Goal: Task Accomplishment & Management: Complete application form

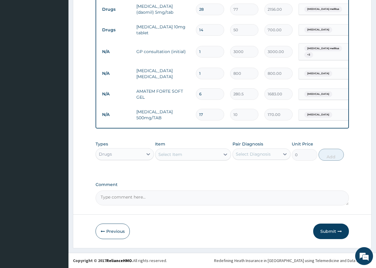
click at [169, 155] on div "Select Item" at bounding box center [170, 154] width 24 height 6
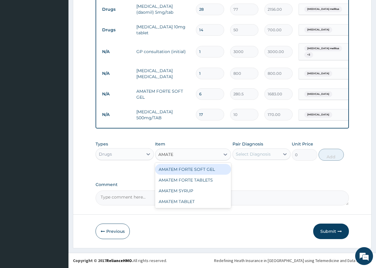
type input "AMATEM"
click at [200, 166] on div "AMATEM FORTE SOFT GEL" at bounding box center [193, 169] width 76 height 11
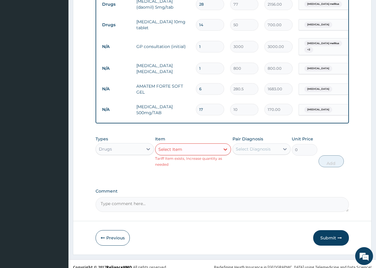
click at [263, 152] on div "Select Diagnosis" at bounding box center [253, 149] width 35 height 6
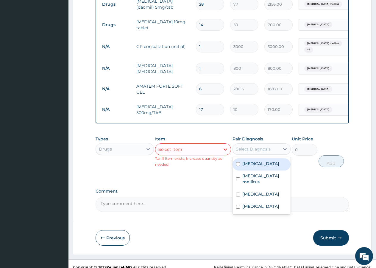
click at [170, 150] on div "Select Item" at bounding box center [193, 149] width 76 height 12
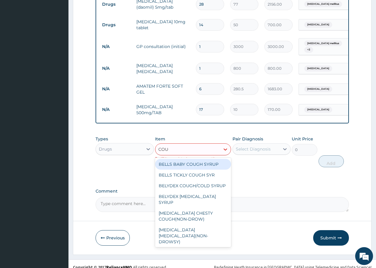
type input "COUGH"
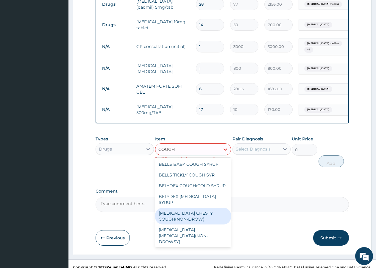
click at [181, 222] on div "BENYLIN CHESTY COUGH(NON-DROW)" at bounding box center [193, 216] width 76 height 17
type input "1200"
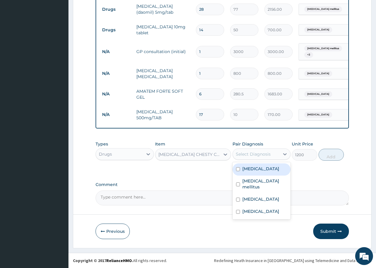
click at [256, 152] on div "Select Diagnosis" at bounding box center [253, 154] width 35 height 6
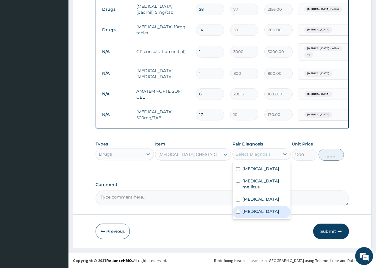
click at [245, 213] on label "Upper respiratory infection" at bounding box center [260, 211] width 37 height 6
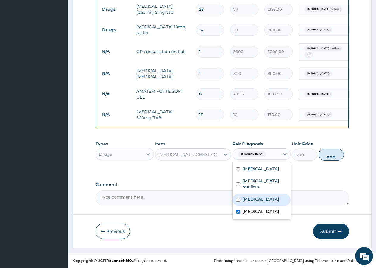
checkbox input "true"
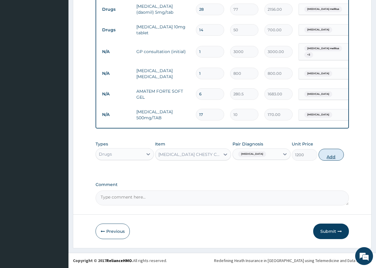
click at [334, 155] on button "Add" at bounding box center [331, 155] width 25 height 12
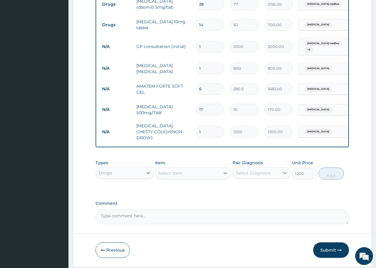
type input "0"
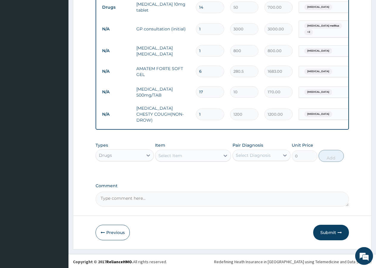
scroll to position [326, 0]
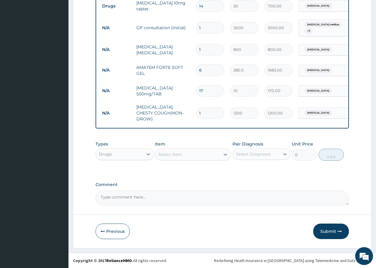
drag, startPoint x: 160, startPoint y: 154, endPoint x: 165, endPoint y: 155, distance: 5.2
click at [161, 154] on div "Select Item" at bounding box center [170, 154] width 24 height 6
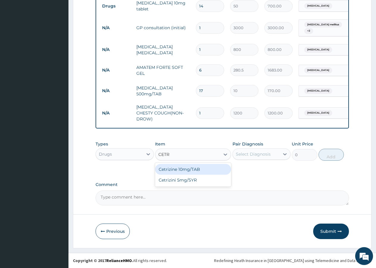
type input "CETRI"
click at [207, 168] on div "Cetrizine 10mg/TAB" at bounding box center [193, 169] width 76 height 11
type input "320"
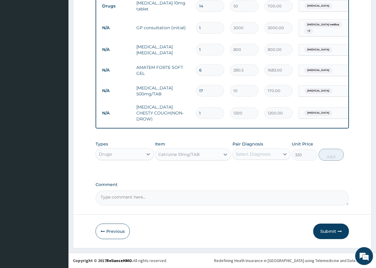
click at [253, 153] on div "Select Diagnosis" at bounding box center [253, 154] width 35 height 6
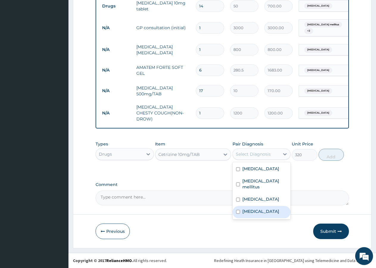
click at [253, 212] on label "Upper respiratory infection" at bounding box center [260, 211] width 37 height 6
checkbox input "true"
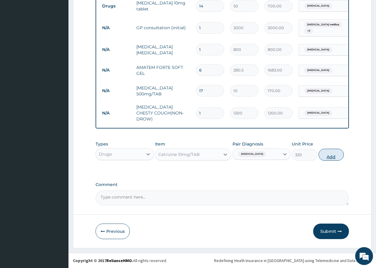
click at [332, 158] on button "Add" at bounding box center [331, 155] width 25 height 12
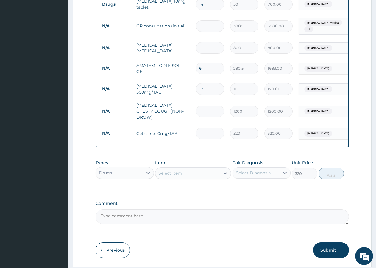
type input "0"
click at [210, 127] on input "1" at bounding box center [210, 133] width 28 height 12
type input "3"
type input "960.00"
type input "4"
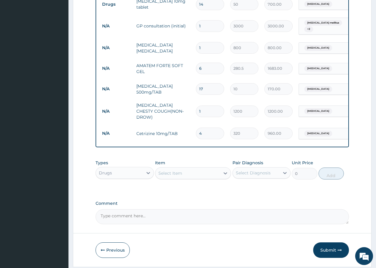
type input "1280.00"
type input "5"
type input "1600.00"
type input "6"
type input "1920.00"
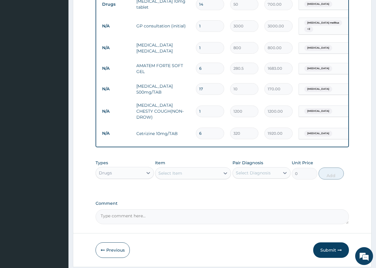
type input "7"
type input "2240.00"
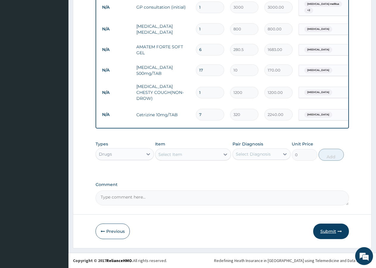
click at [330, 233] on button "Submit" at bounding box center [331, 230] width 36 height 15
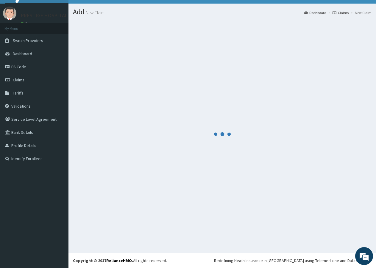
scroll to position [11, 0]
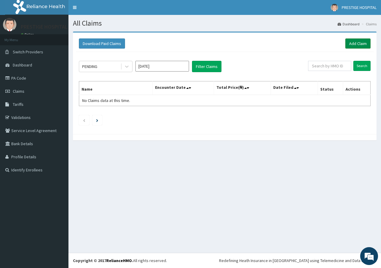
click at [359, 44] on link "Add Claim" at bounding box center [357, 43] width 25 height 10
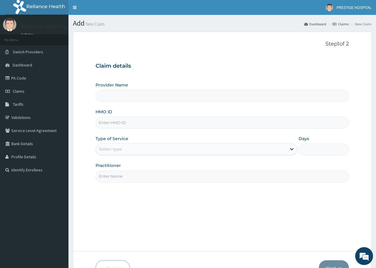
click at [140, 123] on input "HMO ID" at bounding box center [222, 123] width 253 height 12
type input "Prestige Hospital and Maternity Ltd"
type input "STZ/10087/G"
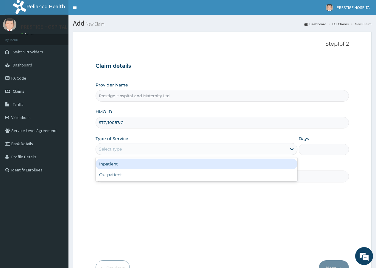
click at [114, 150] on div "Select type" at bounding box center [110, 149] width 23 height 6
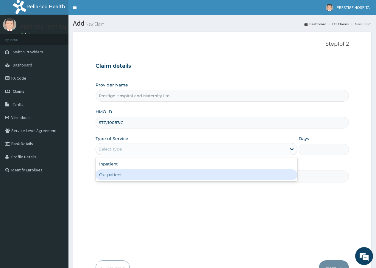
click at [108, 173] on div "Outpatient" at bounding box center [197, 174] width 202 height 11
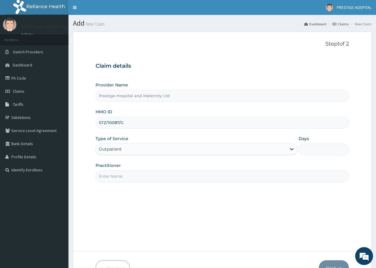
type input "1"
click at [111, 177] on input "Practitioner" at bounding box center [222, 176] width 253 height 12
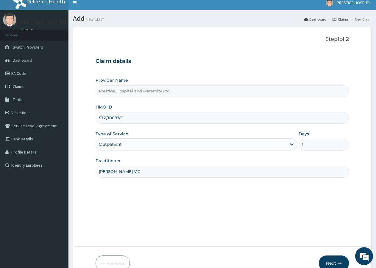
scroll to position [37, 0]
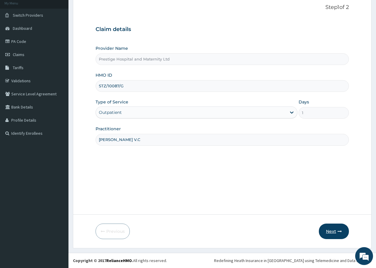
type input "[PERSON_NAME] V.C"
click at [339, 232] on icon "button" at bounding box center [340, 231] width 4 height 4
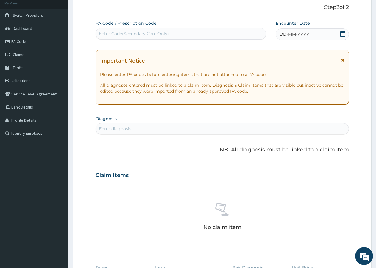
click at [344, 33] on icon at bounding box center [343, 34] width 6 height 6
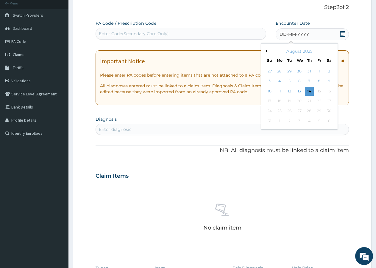
click at [134, 30] on div "Enter Code(Secondary Care Only)" at bounding box center [181, 34] width 170 height 10
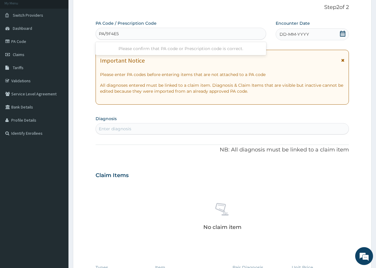
type input "PA/9F4E5A"
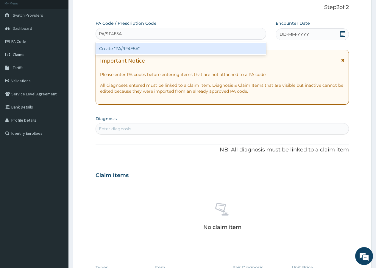
click at [180, 47] on div "Create "PA/9F4E5A"" at bounding box center [181, 48] width 171 height 11
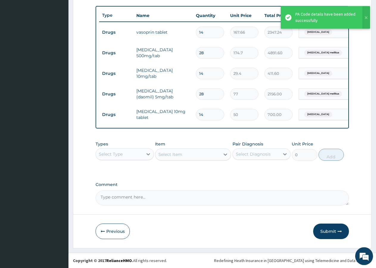
scroll to position [221, 0]
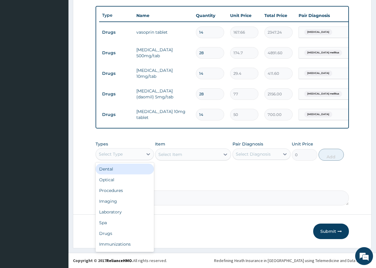
click at [124, 153] on div "Select Type" at bounding box center [119, 154] width 47 height 10
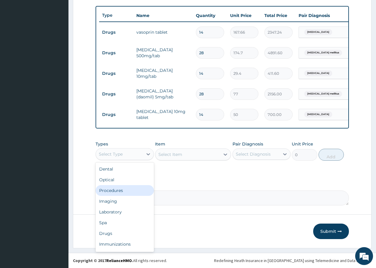
click at [118, 189] on div "Procedures" at bounding box center [125, 190] width 58 height 11
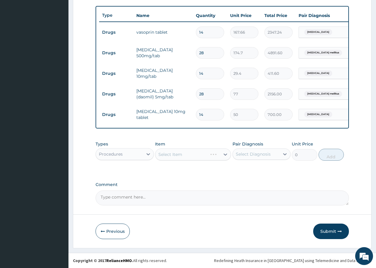
click at [173, 154] on div "Select Item" at bounding box center [193, 154] width 76 height 12
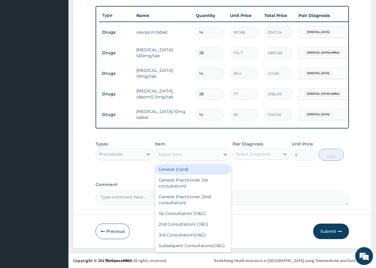
click at [194, 153] on div "Select Item" at bounding box center [187, 155] width 65 height 10
type input "GP"
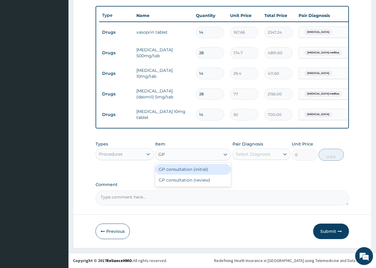
click at [190, 171] on div "GP consultation (initial)" at bounding box center [193, 169] width 76 height 11
type input "3000"
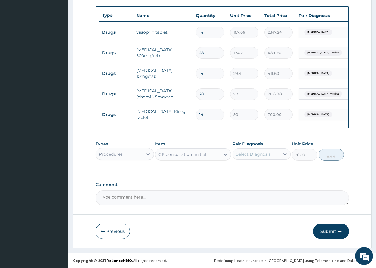
click at [263, 157] on div "Select Diagnosis" at bounding box center [253, 154] width 35 height 6
click at [251, 169] on label "Hypertensive heart disease" at bounding box center [260, 169] width 37 height 6
checkbox input "true"
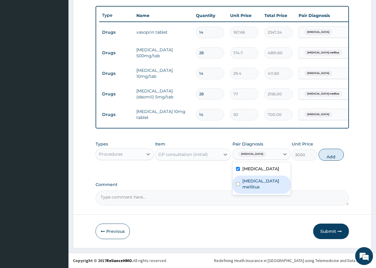
click at [245, 189] on label "Diabetes mellitus" at bounding box center [264, 184] width 45 height 12
checkbox input "true"
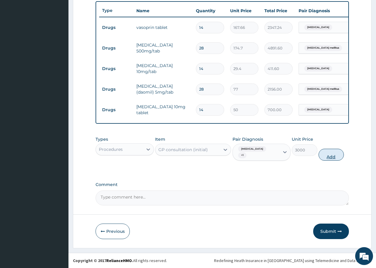
click at [330, 161] on button "Add" at bounding box center [331, 155] width 25 height 12
type input "0"
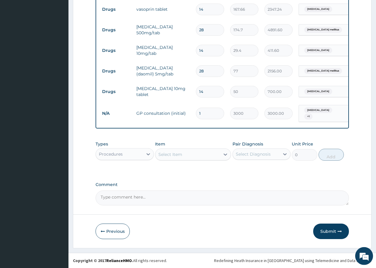
scroll to position [244, 0]
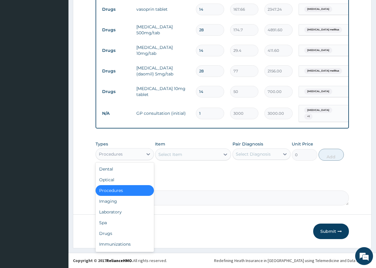
click at [124, 152] on div "Procedures" at bounding box center [119, 154] width 47 height 10
click at [129, 156] on div "Procedures" at bounding box center [119, 154] width 47 height 10
click at [124, 212] on div "Laboratory" at bounding box center [125, 211] width 58 height 11
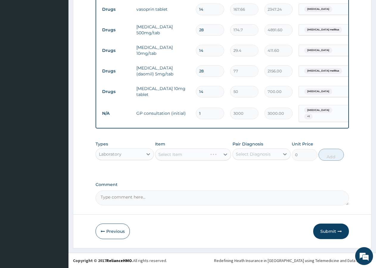
click at [197, 156] on div "Select Item" at bounding box center [193, 154] width 76 height 12
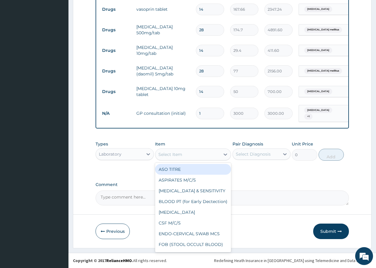
click at [201, 152] on div "Select Item" at bounding box center [187, 155] width 65 height 10
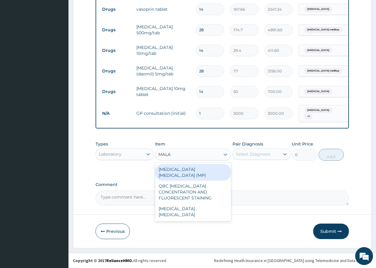
type input "MALAR"
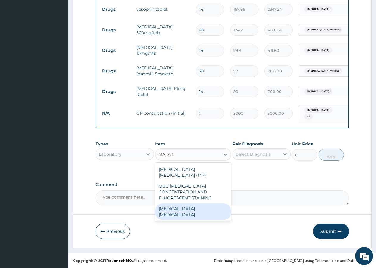
click at [183, 203] on div "malaria parasite" at bounding box center [193, 211] width 76 height 17
type input "800"
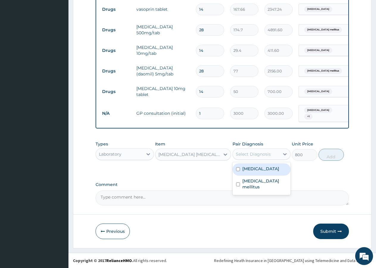
click at [256, 152] on div "Select Diagnosis" at bounding box center [253, 154] width 35 height 6
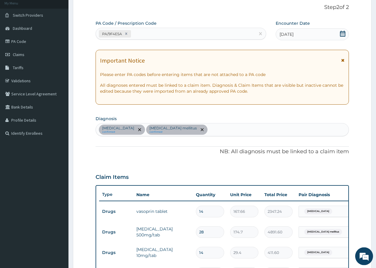
scroll to position [31, 0]
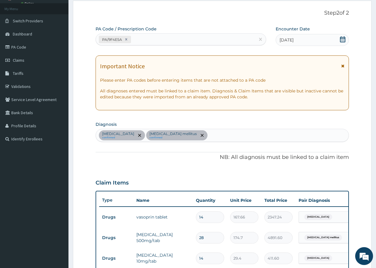
click at [236, 136] on div "Hypertensive heart disease confirmed Diabetes mellitus confirmed" at bounding box center [222, 135] width 253 height 13
type input "MALAR"
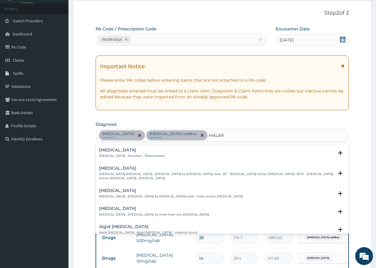
click at [110, 148] on h4 "Malaria" at bounding box center [132, 150] width 66 height 4
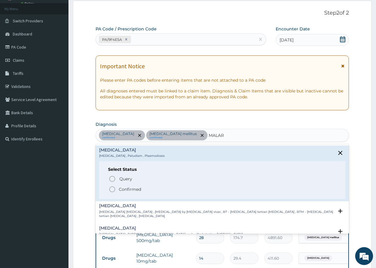
click at [112, 190] on icon "status option filled" at bounding box center [112, 189] width 7 height 7
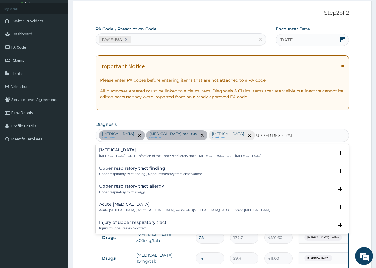
type input "UPPER RESPIRATO"
click at [124, 147] on div "Upper respiratory infection Upper respiratory infection , URTI - Infection of t…" at bounding box center [222, 154] width 253 height 18
click at [125, 152] on h4 "Upper respiratory infection" at bounding box center [180, 150] width 162 height 4
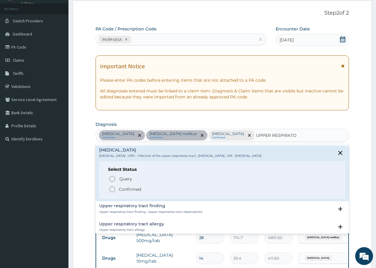
click at [112, 188] on icon "status option filled" at bounding box center [112, 189] width 7 height 7
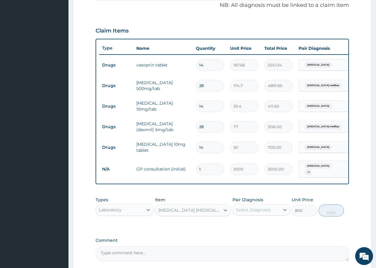
scroll to position [244, 0]
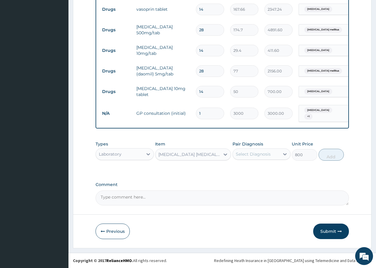
click at [245, 154] on div "Select Diagnosis" at bounding box center [253, 154] width 35 height 6
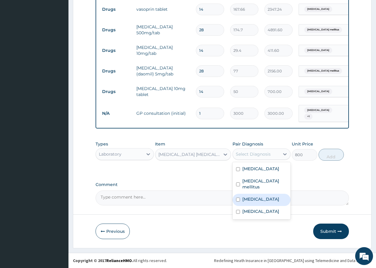
click at [249, 198] on label "Malaria" at bounding box center [260, 199] width 37 height 6
checkbox input "true"
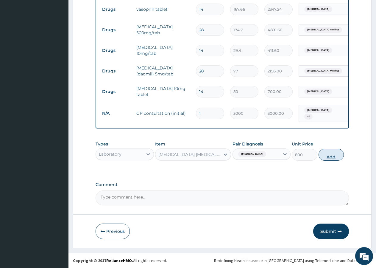
click at [330, 152] on button "Add" at bounding box center [331, 155] width 25 height 12
type input "0"
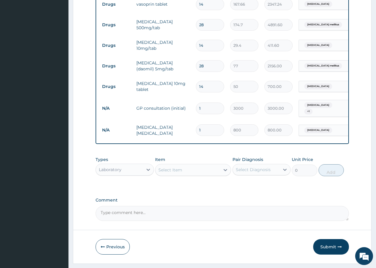
scroll to position [264, 0]
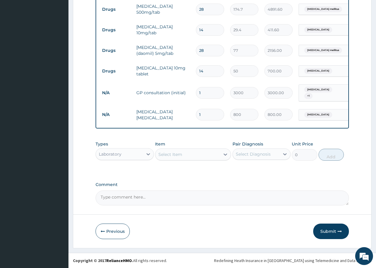
click at [118, 155] on div "Laboratory" at bounding box center [110, 154] width 23 height 6
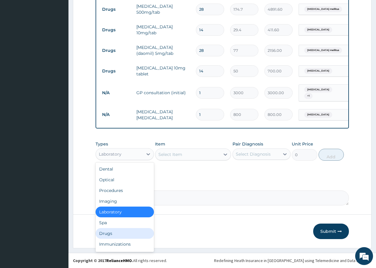
click at [106, 233] on div "Drugs" at bounding box center [125, 233] width 58 height 11
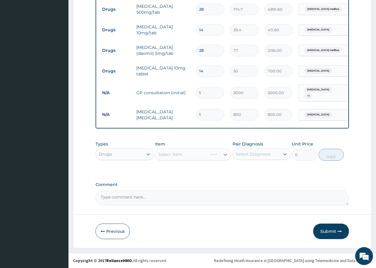
click at [174, 150] on div "Item Select Item" at bounding box center [193, 151] width 76 height 20
click at [172, 151] on div "Select Item" at bounding box center [193, 154] width 76 height 12
click at [178, 153] on div "Select Item" at bounding box center [193, 154] width 76 height 12
click at [172, 157] on div "Select Item" at bounding box center [193, 154] width 76 height 12
click at [174, 156] on div "Select Item" at bounding box center [170, 154] width 24 height 6
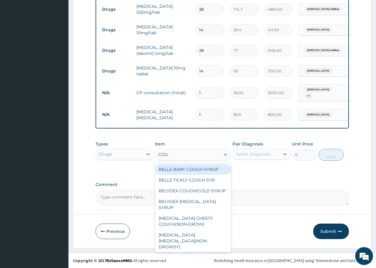
type input "COUG"
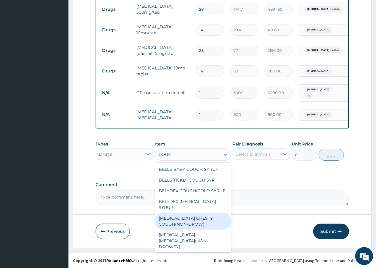
click at [178, 219] on div "BENYLIN CHESTY COUGH(NON-DROW)" at bounding box center [193, 221] width 76 height 17
type input "1200"
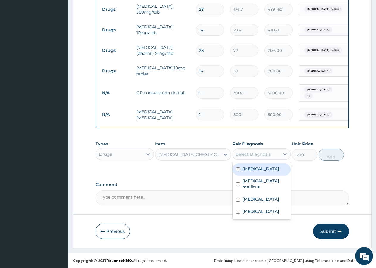
click at [257, 153] on div "Select Diagnosis" at bounding box center [253, 154] width 35 height 6
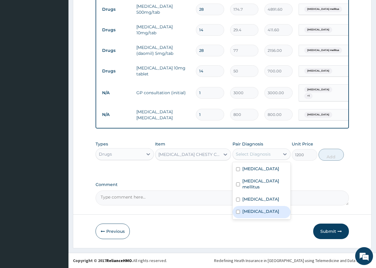
click at [249, 214] on label "Upper respiratory infection" at bounding box center [260, 211] width 37 height 6
checkbox input "true"
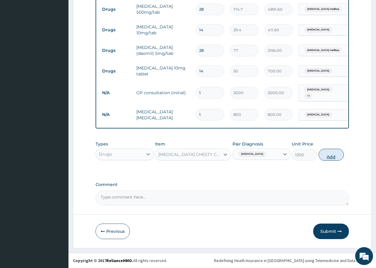
click at [334, 155] on button "Add" at bounding box center [331, 155] width 25 height 12
type input "0"
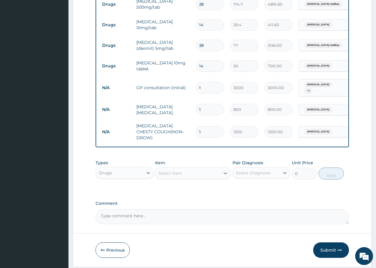
scroll to position [285, 0]
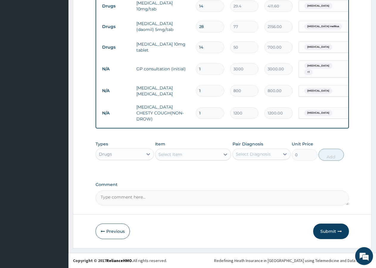
click at [167, 151] on div "Select Item" at bounding box center [187, 155] width 65 height 10
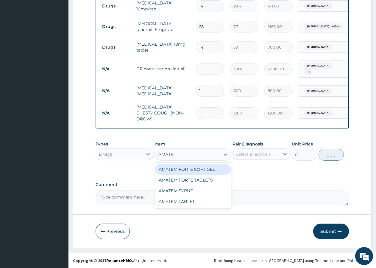
type input "AMATEM"
click at [180, 169] on div "AMATEM FORTE SOFT GEL" at bounding box center [193, 169] width 76 height 11
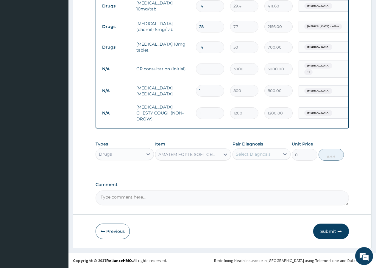
type input "280.5"
click at [240, 153] on div "Select Diagnosis" at bounding box center [253, 154] width 35 height 6
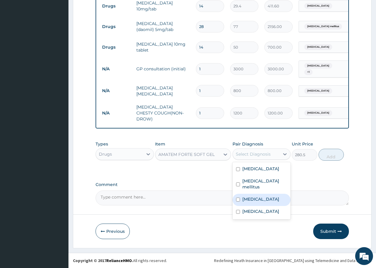
click at [249, 197] on label "Malaria" at bounding box center [260, 199] width 37 height 6
checkbox input "true"
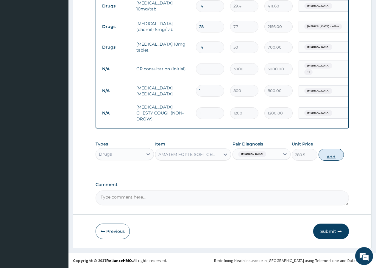
click at [332, 157] on button "Add" at bounding box center [331, 155] width 25 height 12
type input "0"
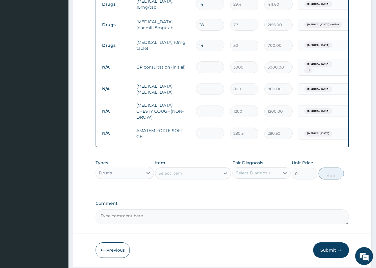
click at [208, 128] on input "1" at bounding box center [210, 133] width 28 height 12
type input "4"
type input "1122.00"
type input "5"
type input "1402.50"
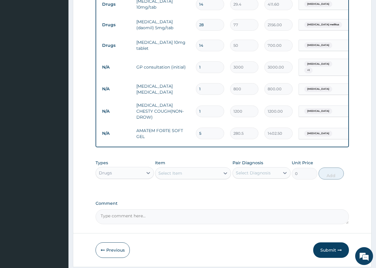
type input "6"
type input "1683.00"
type input "7"
type input "1963.50"
type input "6"
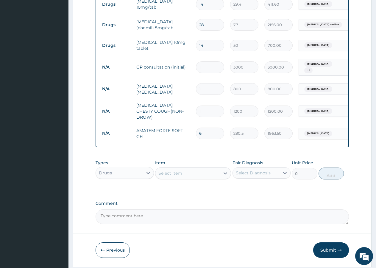
type input "1683.00"
click at [173, 174] on div "Select Item" at bounding box center [170, 173] width 24 height 6
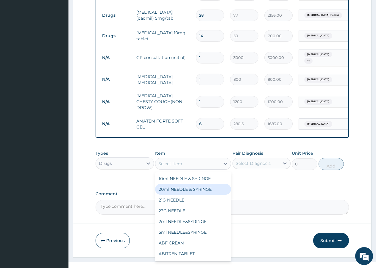
scroll to position [305, 0]
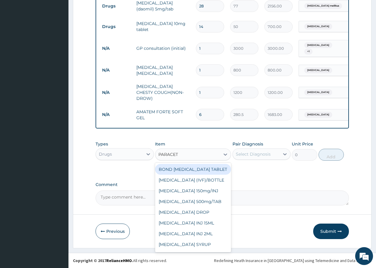
type input "PARACETA"
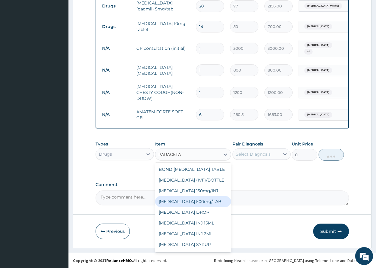
click at [208, 207] on div "PARACETAMOL 500mg/TAB" at bounding box center [193, 201] width 76 height 11
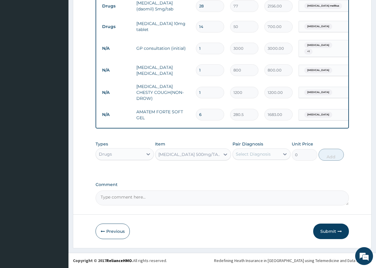
type input "10"
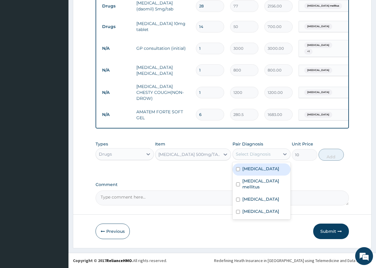
click at [241, 153] on div "Select Diagnosis" at bounding box center [253, 154] width 35 height 6
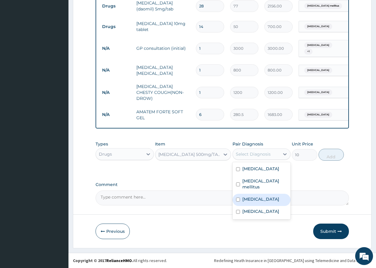
click at [251, 200] on label "Malaria" at bounding box center [260, 199] width 37 height 6
checkbox input "true"
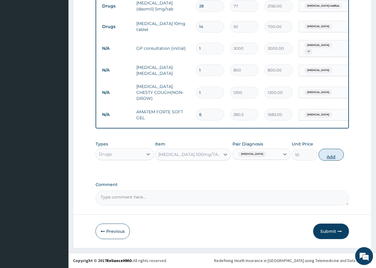
click at [334, 153] on button "Add" at bounding box center [331, 155] width 25 height 12
type input "0"
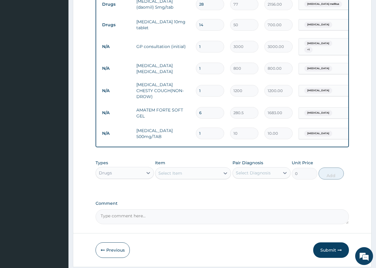
click at [216, 132] on input "1" at bounding box center [210, 133] width 28 height 12
type input "5"
type input "50.00"
type input "8"
type input "80.00"
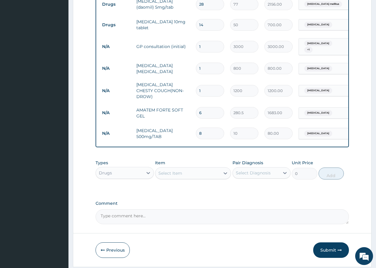
type input "9"
type input "90.00"
type input "13"
type input "130.00"
type input "15"
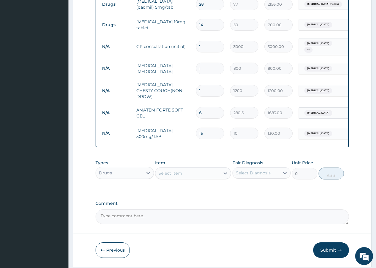
type input "150.00"
type input "17"
type input "170.00"
type input "18"
type input "180.00"
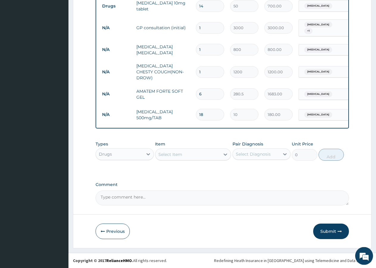
scroll to position [326, 0]
click at [192, 153] on div "Select Item" at bounding box center [187, 155] width 65 height 10
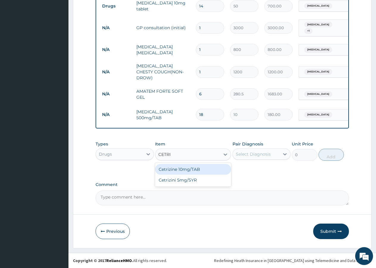
type input "CETRIZ"
click at [188, 167] on div "Cetrizine 10mg/TAB" at bounding box center [193, 169] width 76 height 11
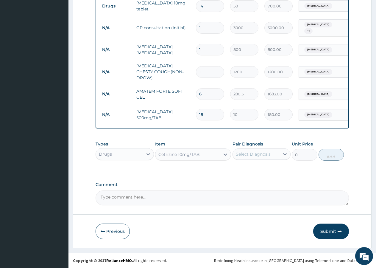
type input "320"
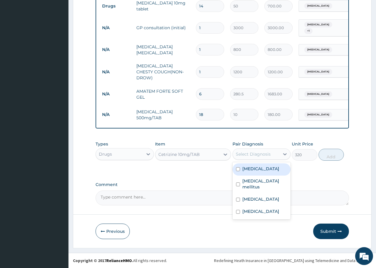
click at [242, 153] on div "Select Diagnosis" at bounding box center [253, 154] width 35 height 6
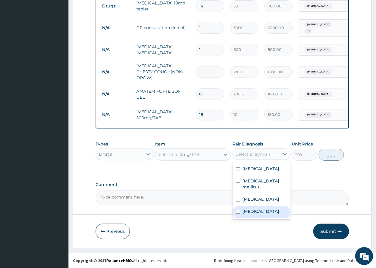
click at [254, 214] on label "Upper respiratory infection" at bounding box center [260, 211] width 37 height 6
checkbox input "true"
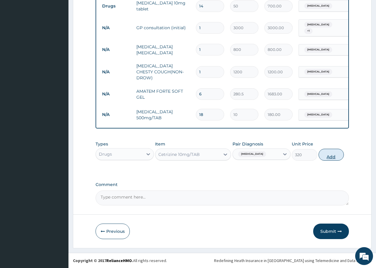
click at [333, 153] on button "Add" at bounding box center [331, 155] width 25 height 12
type input "0"
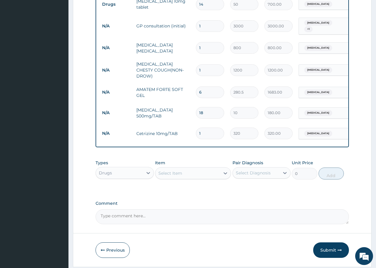
click at [206, 128] on input "1" at bounding box center [210, 133] width 28 height 12
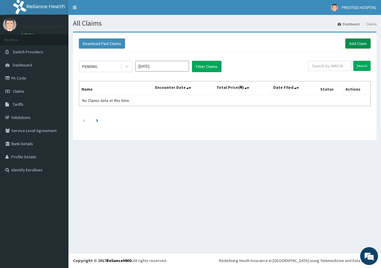
click at [361, 43] on link "Add Claim" at bounding box center [357, 43] width 25 height 10
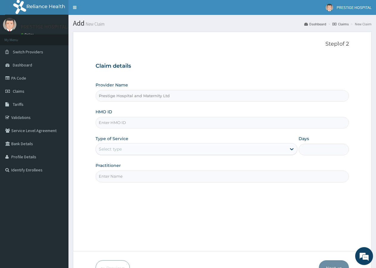
click at [124, 124] on input "HMO ID" at bounding box center [222, 123] width 253 height 12
type input "TMT/10114/B"
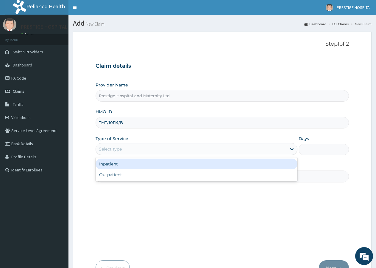
click at [113, 150] on div "Select type" at bounding box center [110, 149] width 23 height 6
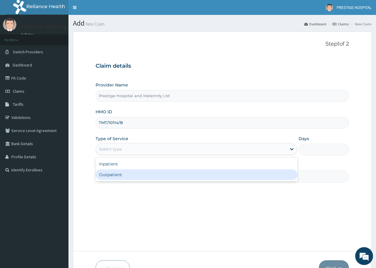
click at [113, 173] on div "Outpatient" at bounding box center [197, 174] width 202 height 11
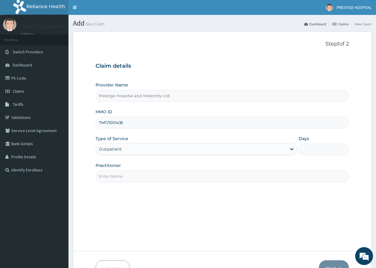
type input "1"
click at [107, 180] on input "Practitioner" at bounding box center [222, 176] width 253 height 12
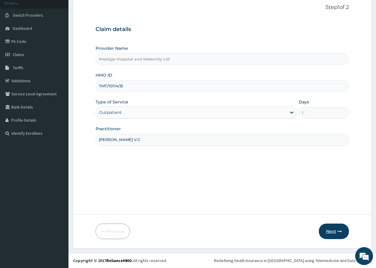
type input "[PERSON_NAME] V.C"
click at [337, 232] on button "Next" at bounding box center [334, 230] width 30 height 15
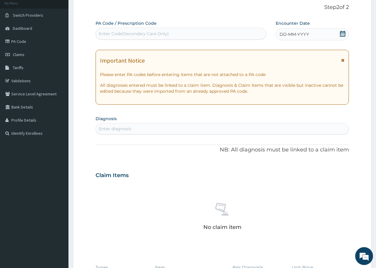
click at [342, 32] on icon at bounding box center [342, 34] width 5 height 6
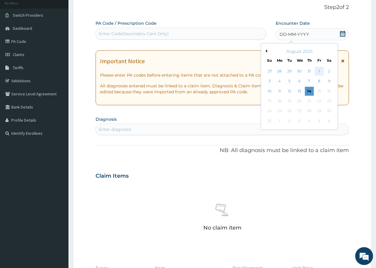
click at [320, 71] on div "1" at bounding box center [319, 71] width 9 height 9
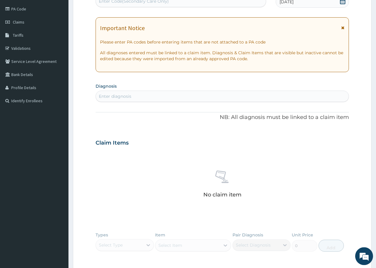
scroll to position [69, 0]
click at [138, 94] on div "Enter diagnosis" at bounding box center [222, 97] width 253 height 10
type input "A"
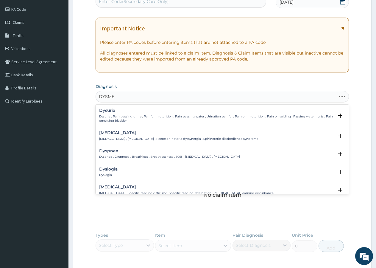
type input "DYSMEN"
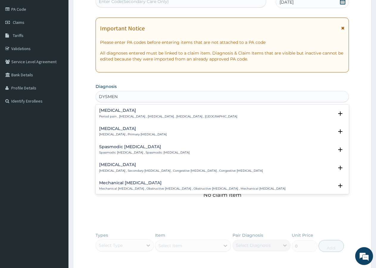
click at [145, 151] on p "Spasmodic [MEDICAL_DATA] , Spasmodic [MEDICAL_DATA]" at bounding box center [144, 152] width 91 height 4
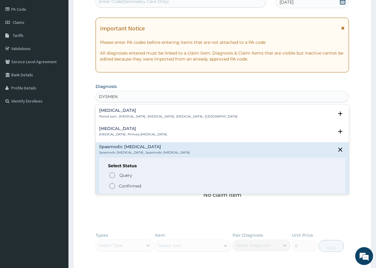
click at [112, 185] on icon "status option filled" at bounding box center [112, 185] width 7 height 7
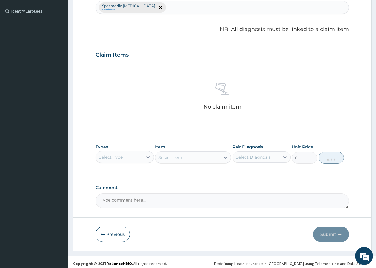
scroll to position [162, 0]
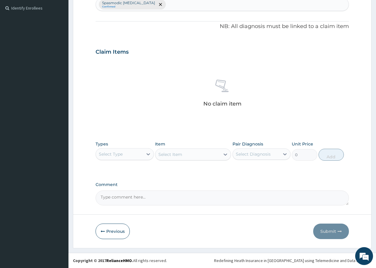
click at [114, 154] on div "Select Type" at bounding box center [111, 154] width 24 height 6
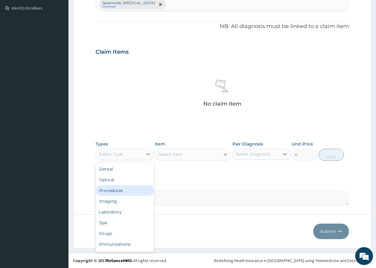
click at [110, 191] on div "Procedures" at bounding box center [125, 190] width 58 height 11
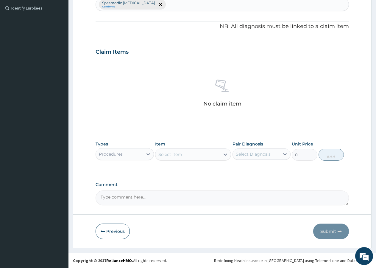
click at [121, 69] on div "No claim item" at bounding box center [222, 94] width 253 height 68
click at [186, 155] on div "Select Item" at bounding box center [187, 155] width 65 height 10
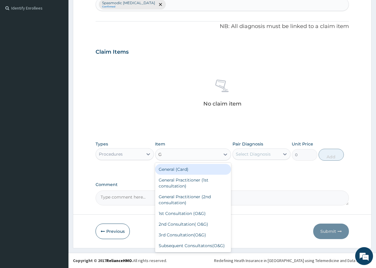
type input "GP"
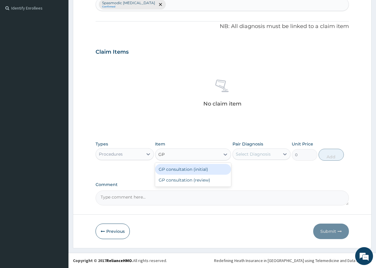
click at [200, 169] on div "GP consultation (initial)" at bounding box center [193, 169] width 76 height 11
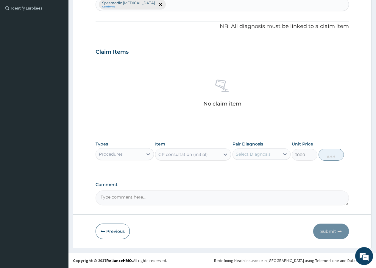
type input "3000"
click at [259, 153] on div "Select Diagnosis" at bounding box center [253, 154] width 35 height 6
click at [245, 168] on label "Spasmodic [MEDICAL_DATA]" at bounding box center [264, 172] width 45 height 12
checkbox input "true"
click at [327, 153] on button "Add" at bounding box center [331, 155] width 25 height 12
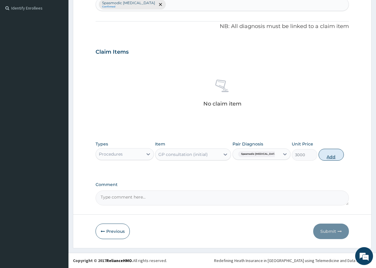
scroll to position [138, 0]
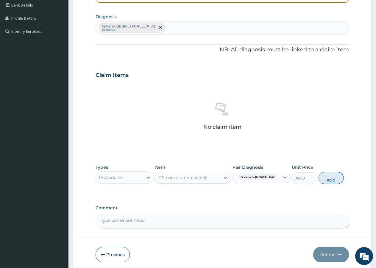
type input "0"
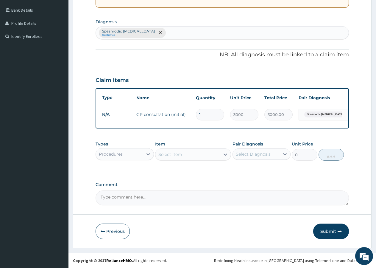
click at [116, 152] on div "Procedures" at bounding box center [111, 154] width 24 height 6
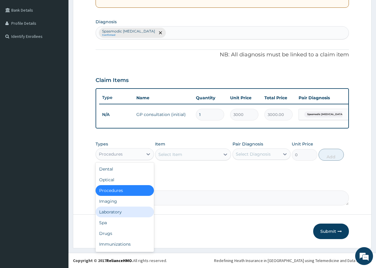
click at [122, 212] on div "Laboratory" at bounding box center [125, 211] width 58 height 11
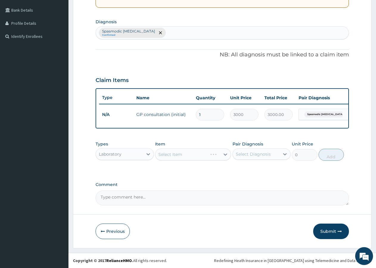
click at [117, 154] on div "Laboratory" at bounding box center [110, 154] width 23 height 6
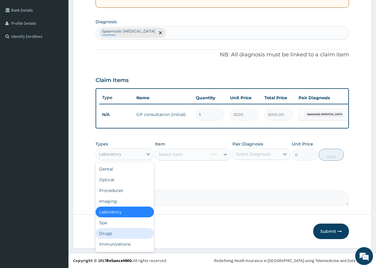
click at [108, 233] on div "Drugs" at bounding box center [125, 233] width 58 height 11
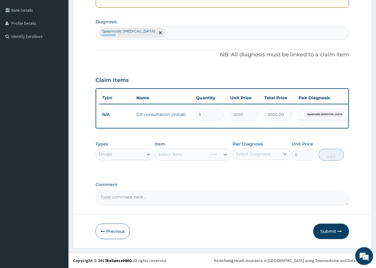
click at [179, 158] on div "Select Item" at bounding box center [193, 154] width 76 height 12
click at [180, 149] on div "Select Item" at bounding box center [193, 154] width 76 height 12
click at [172, 155] on div "Select Item" at bounding box center [193, 154] width 76 height 12
click at [173, 154] on div "Select Item" at bounding box center [193, 154] width 76 height 12
click at [198, 152] on div "Select Item" at bounding box center [193, 154] width 76 height 12
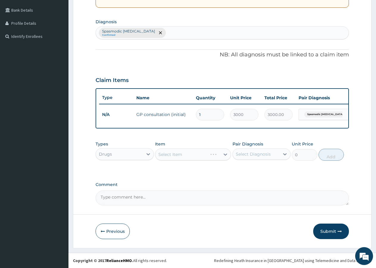
click at [193, 154] on div "Select Item" at bounding box center [193, 154] width 76 height 12
click at [188, 155] on div "Select Item" at bounding box center [193, 154] width 76 height 12
click at [190, 140] on div "Types Drugs Item Select Item Pair Diagnosis Select Diagnosis Unit Price 0 Add" at bounding box center [222, 151] width 253 height 26
click at [188, 153] on div "Select Item" at bounding box center [193, 154] width 76 height 12
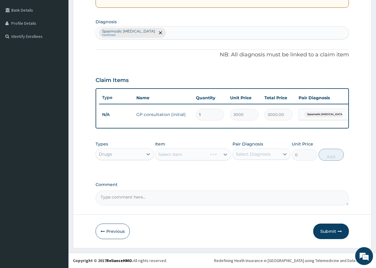
click at [186, 156] on div "Select Item" at bounding box center [193, 154] width 76 height 12
click at [213, 152] on div "Select Item" at bounding box center [193, 154] width 76 height 12
click at [213, 153] on div "Select Item" at bounding box center [193, 154] width 76 height 12
click at [208, 156] on div "Select Item" at bounding box center [193, 154] width 76 height 12
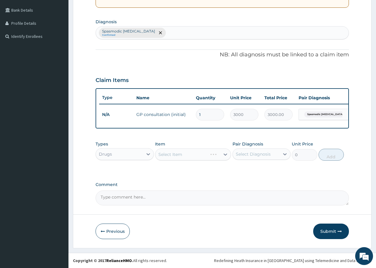
click at [207, 158] on div "Select Item" at bounding box center [193, 154] width 76 height 12
click at [208, 158] on div "Select Item" at bounding box center [193, 154] width 76 height 12
click at [204, 155] on div "Select Item" at bounding box center [193, 154] width 76 height 12
click at [198, 152] on div "Select Item" at bounding box center [193, 154] width 76 height 12
click at [192, 156] on div "Select Item" at bounding box center [193, 154] width 76 height 12
